Goal: Navigation & Orientation: Find specific page/section

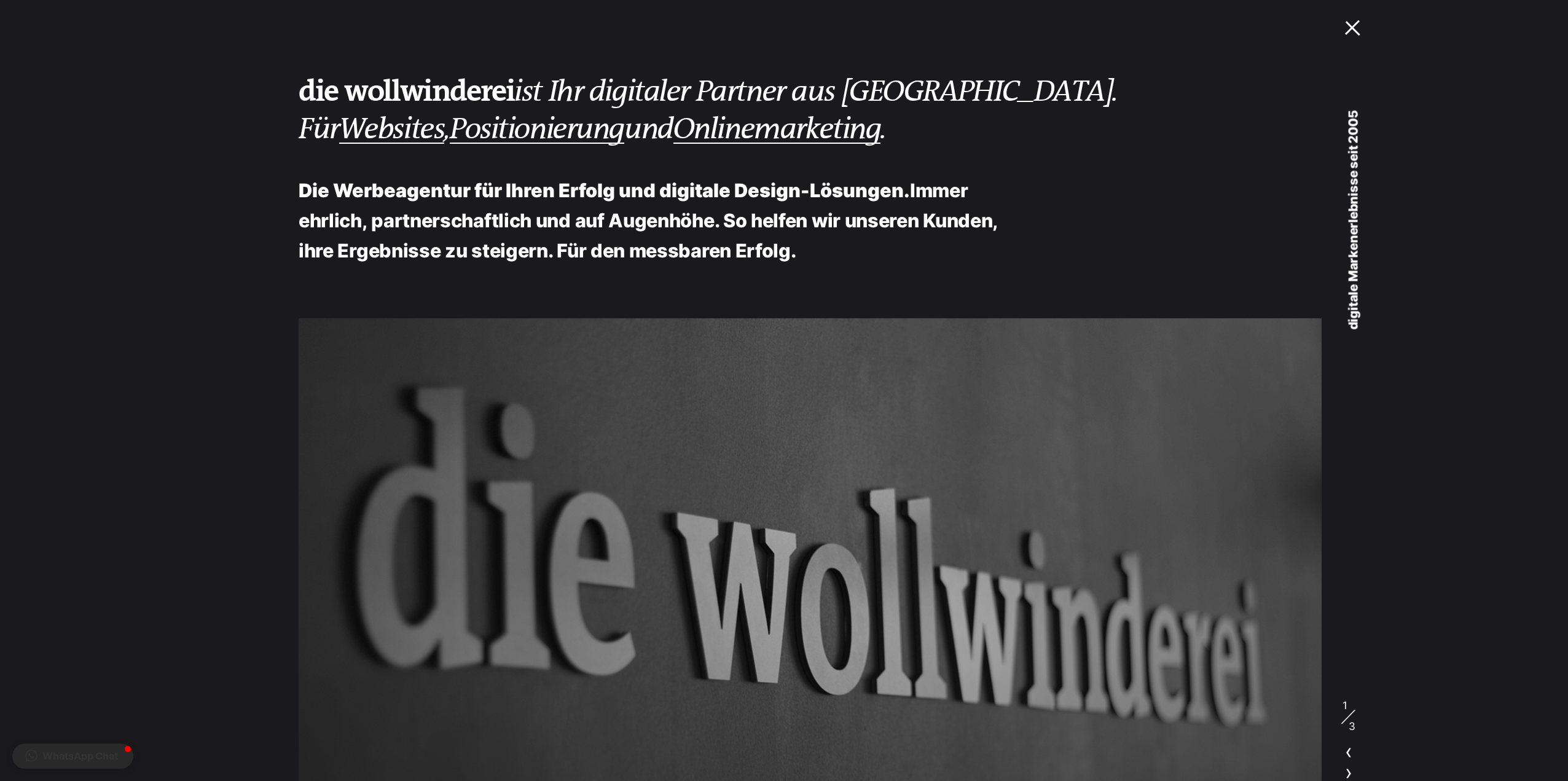
click at [1349, 30] on div at bounding box center [1355, 25] width 21 height 13
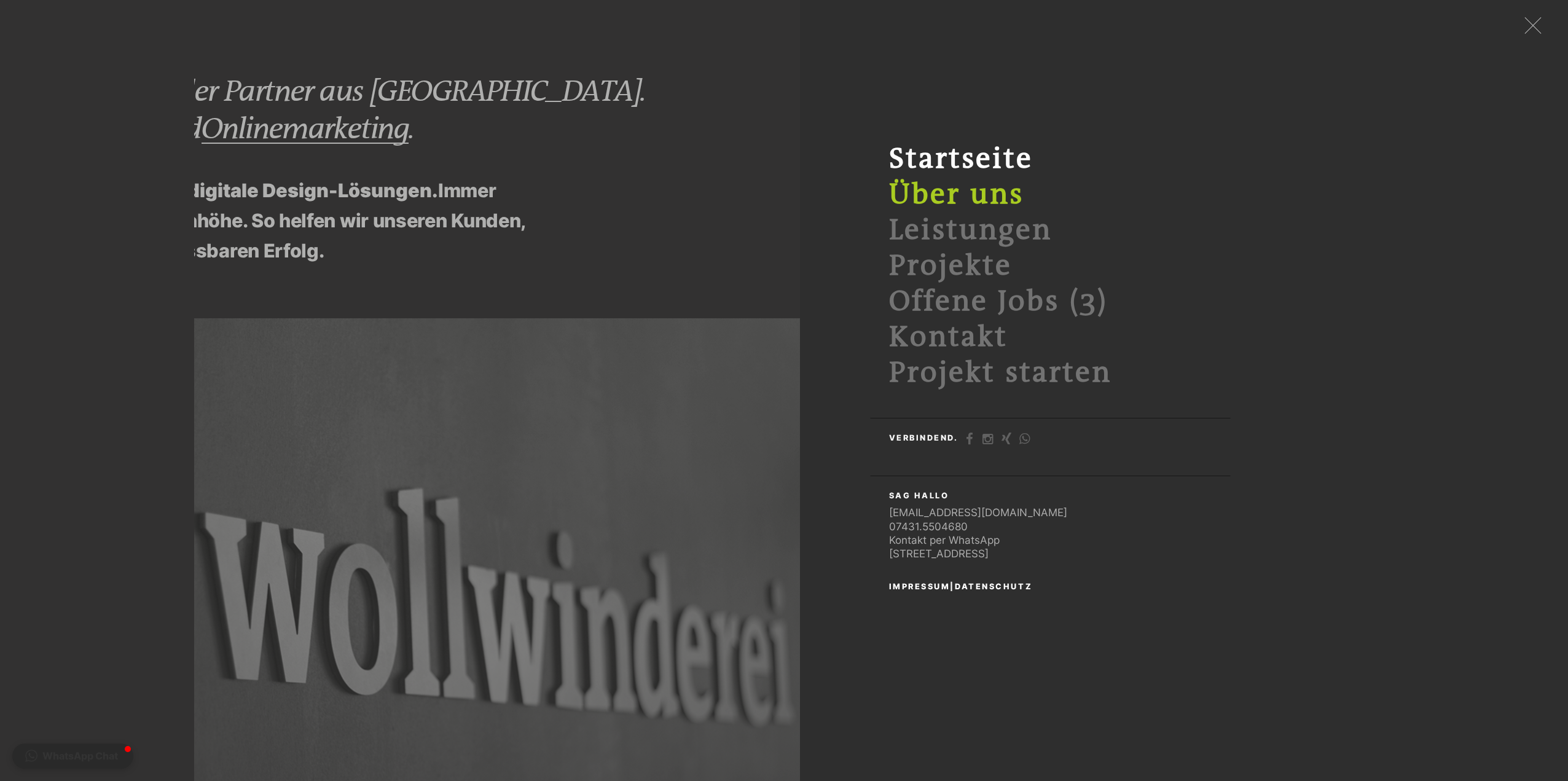
click at [994, 191] on link "Über uns" at bounding box center [956, 195] width 135 height 33
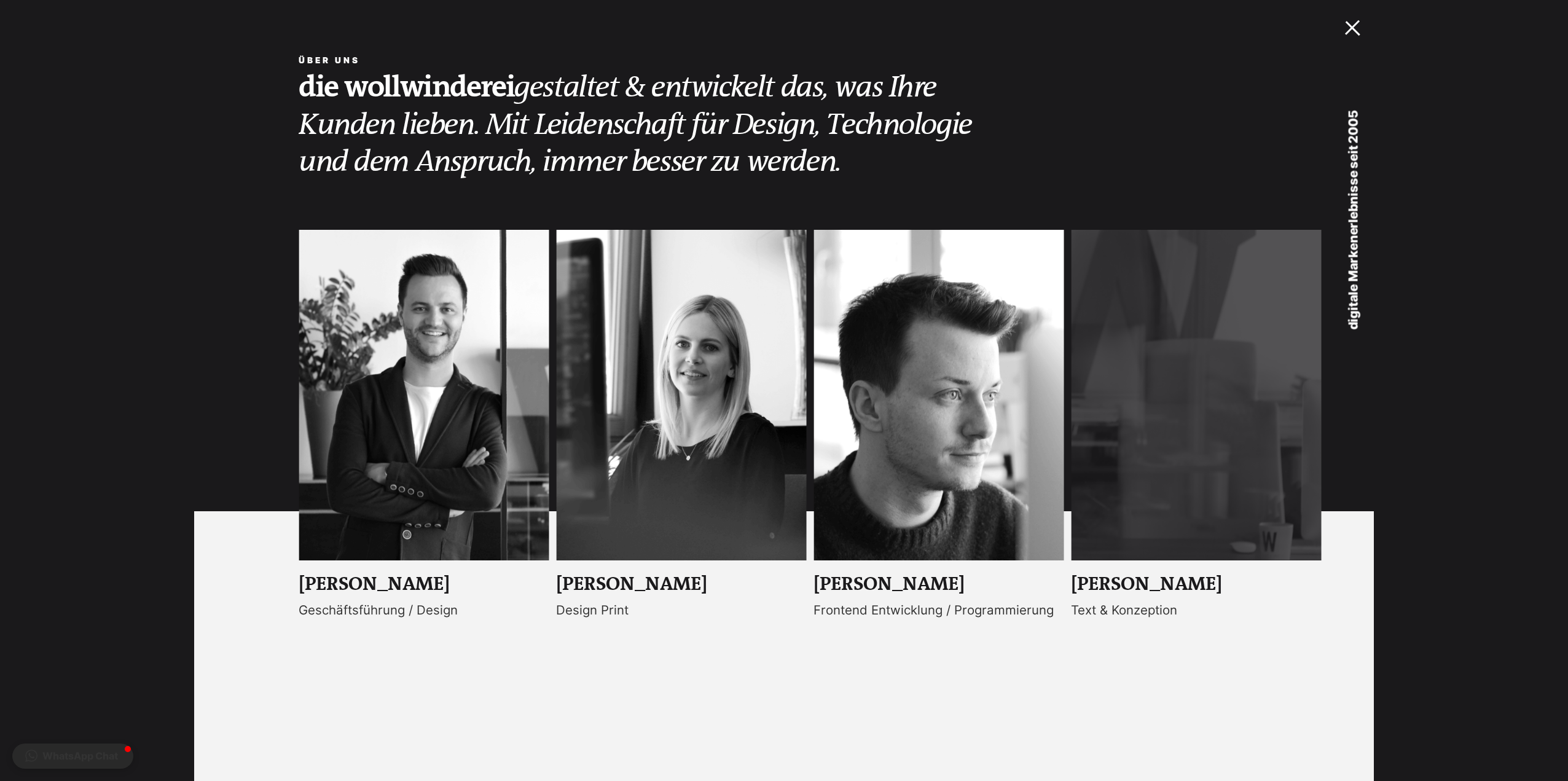
click at [1365, 26] on div at bounding box center [1355, 25] width 21 height 13
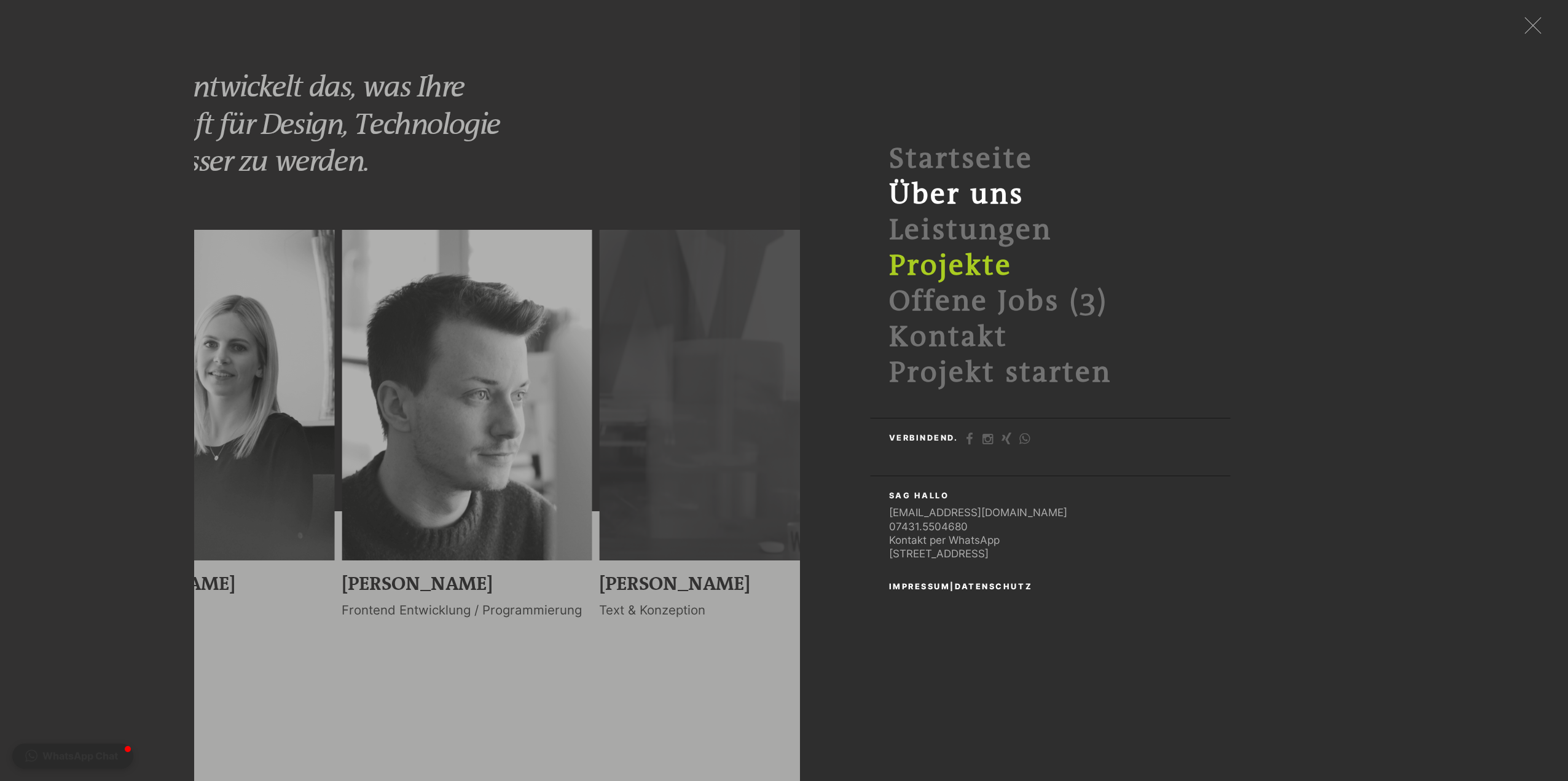
click at [974, 273] on link "Projekte" at bounding box center [950, 266] width 123 height 33
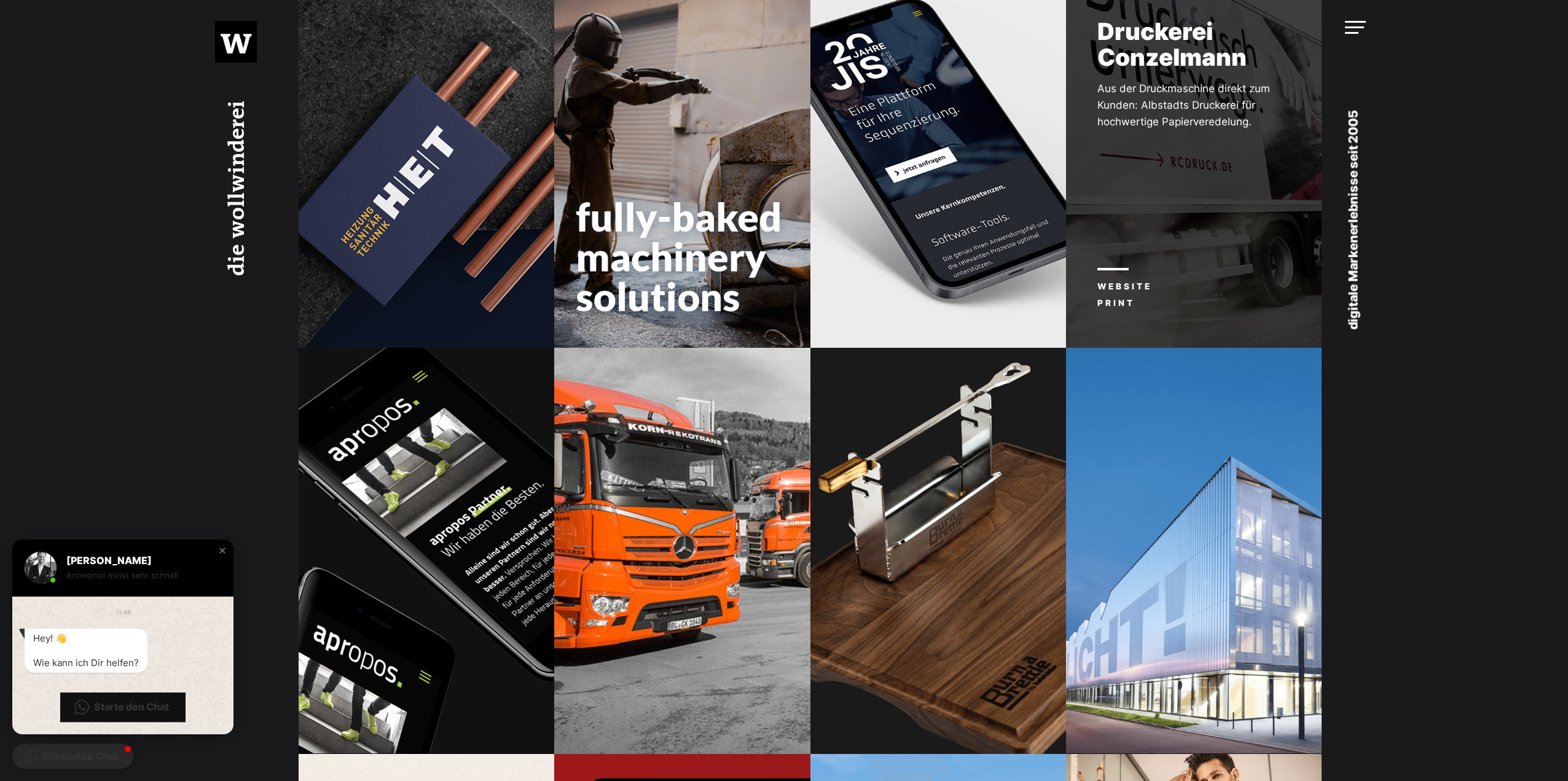
scroll to position [861, 0]
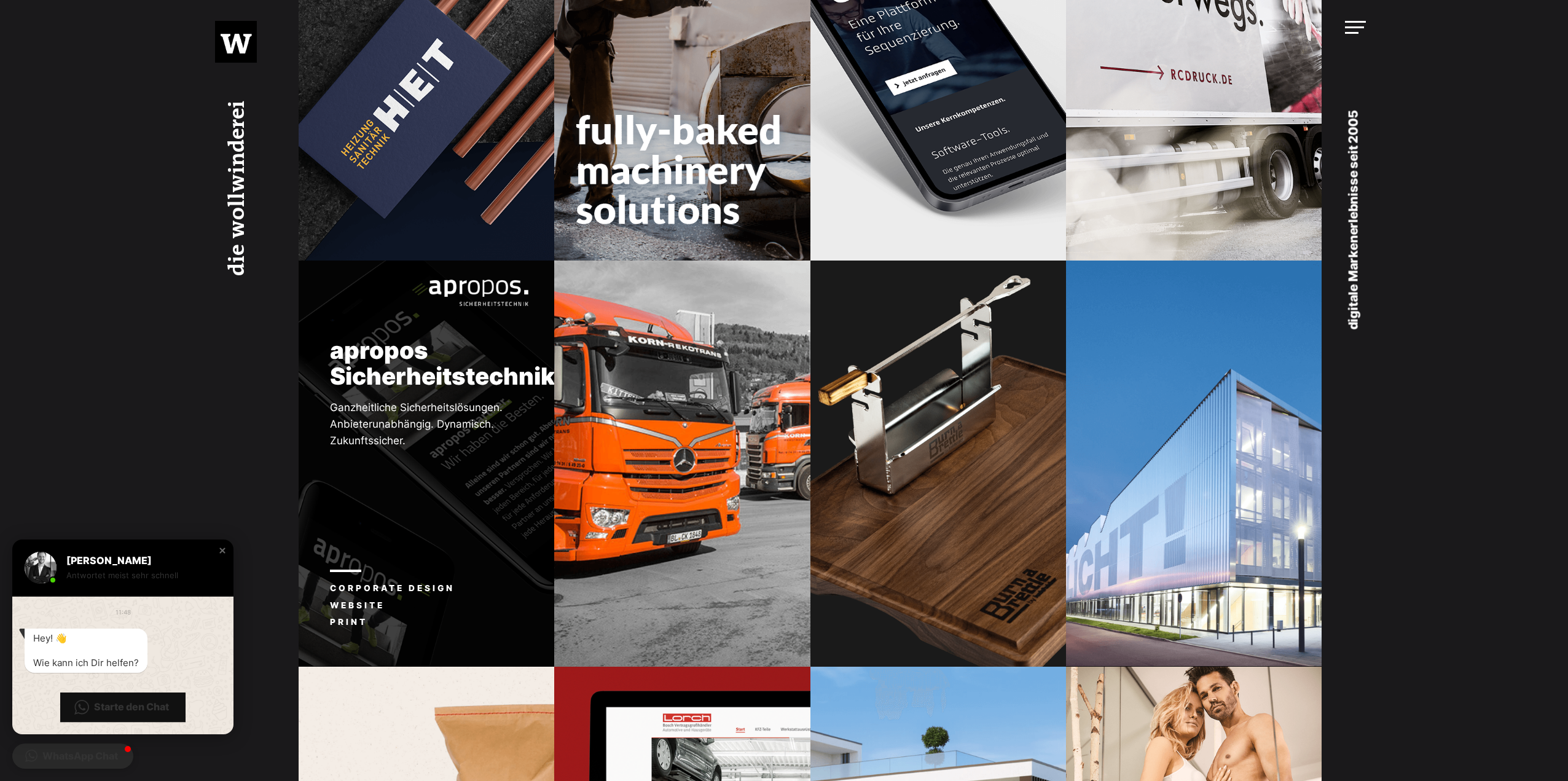
click at [518, 407] on div "apropos Sicherheitstechnik Ganzheitliche Sicherheitslösungen. Anbieterunabhängi…" at bounding box center [426, 354] width 256 height 189
